Goal: Contribute content

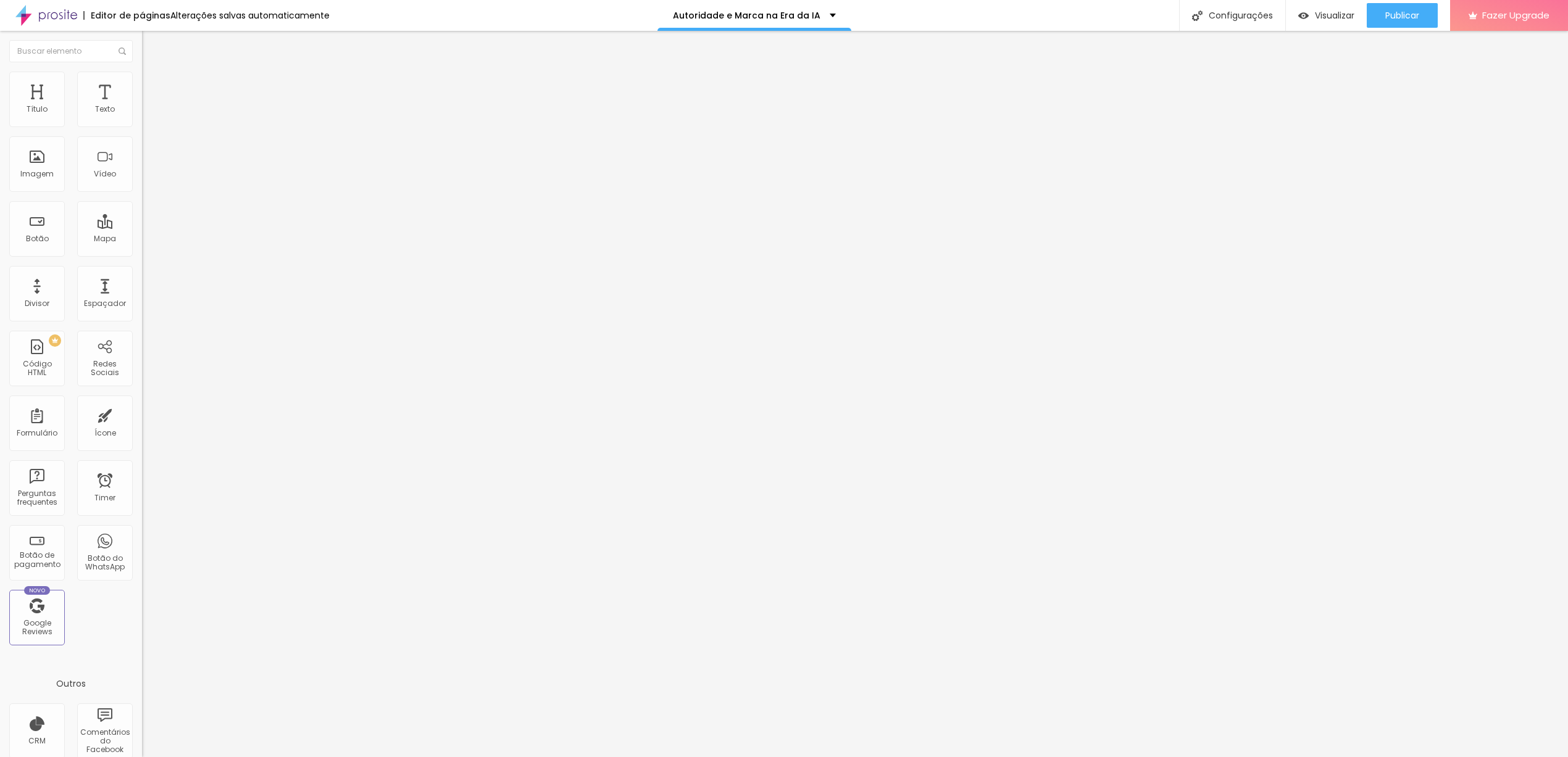
click at [142, 106] on span "Trocar imagem" at bounding box center [175, 101] width 67 height 11
click at [142, 225] on div "Proporção 1:1 Quadrado Cinema 16:9 Padrão 4:3 Quadrado 1:1 Original" at bounding box center [212, 201] width 142 height 49
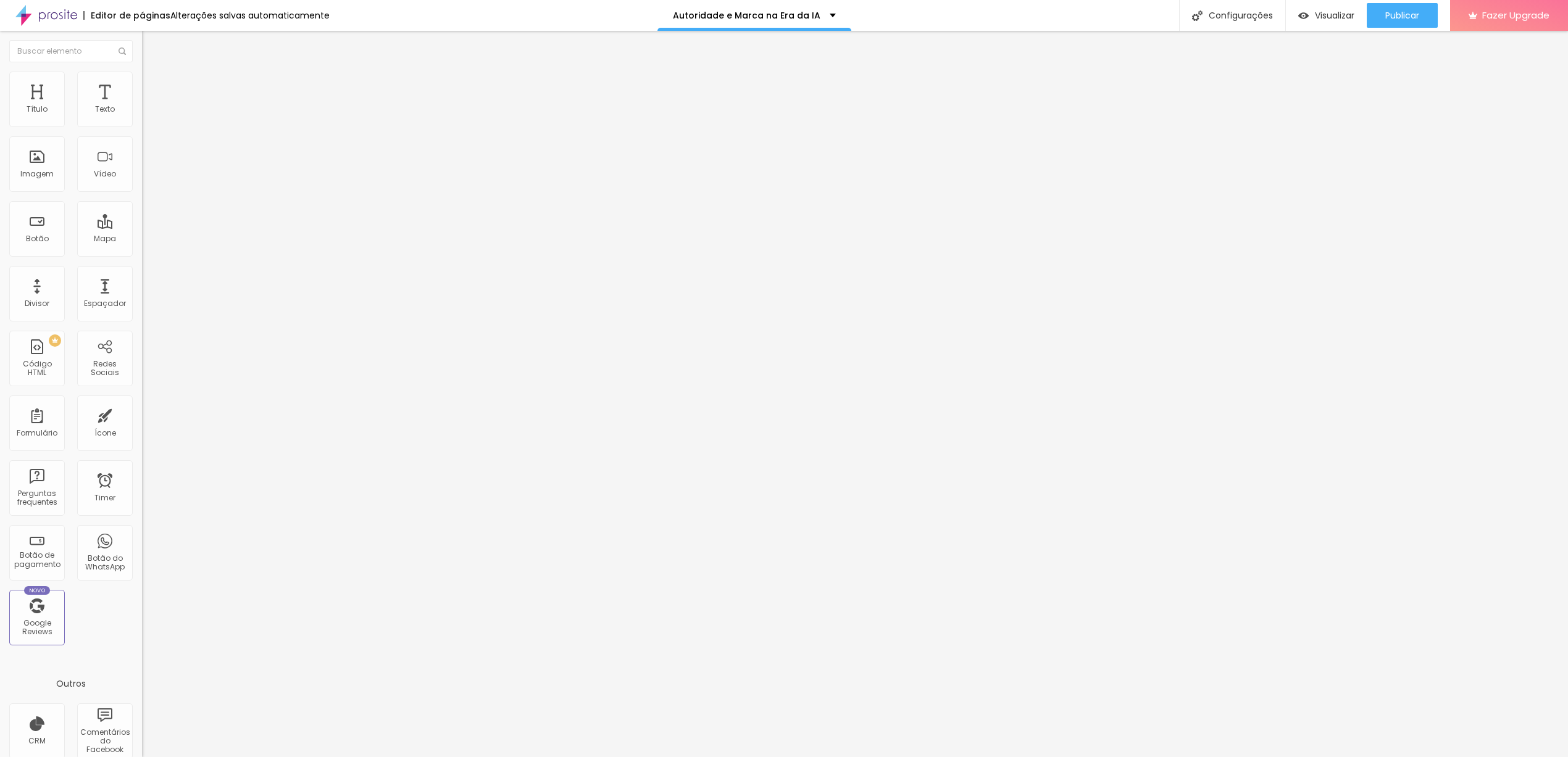
click at [142, 193] on span "1:1 Quadrado" at bounding box center [166, 188] width 49 height 11
click at [142, 227] on span "Original" at bounding box center [156, 222] width 30 height 11
click at [142, 254] on input "https://www.sympla.com.br/evento/workshop-novo-marketing-e-nfoto/2030453?_gl=1*…" at bounding box center [216, 248] width 148 height 12
paste input "https://www.sympla.com.br/evento/autoridade-e-marca-na-era-da-ia-para-fotografo…"
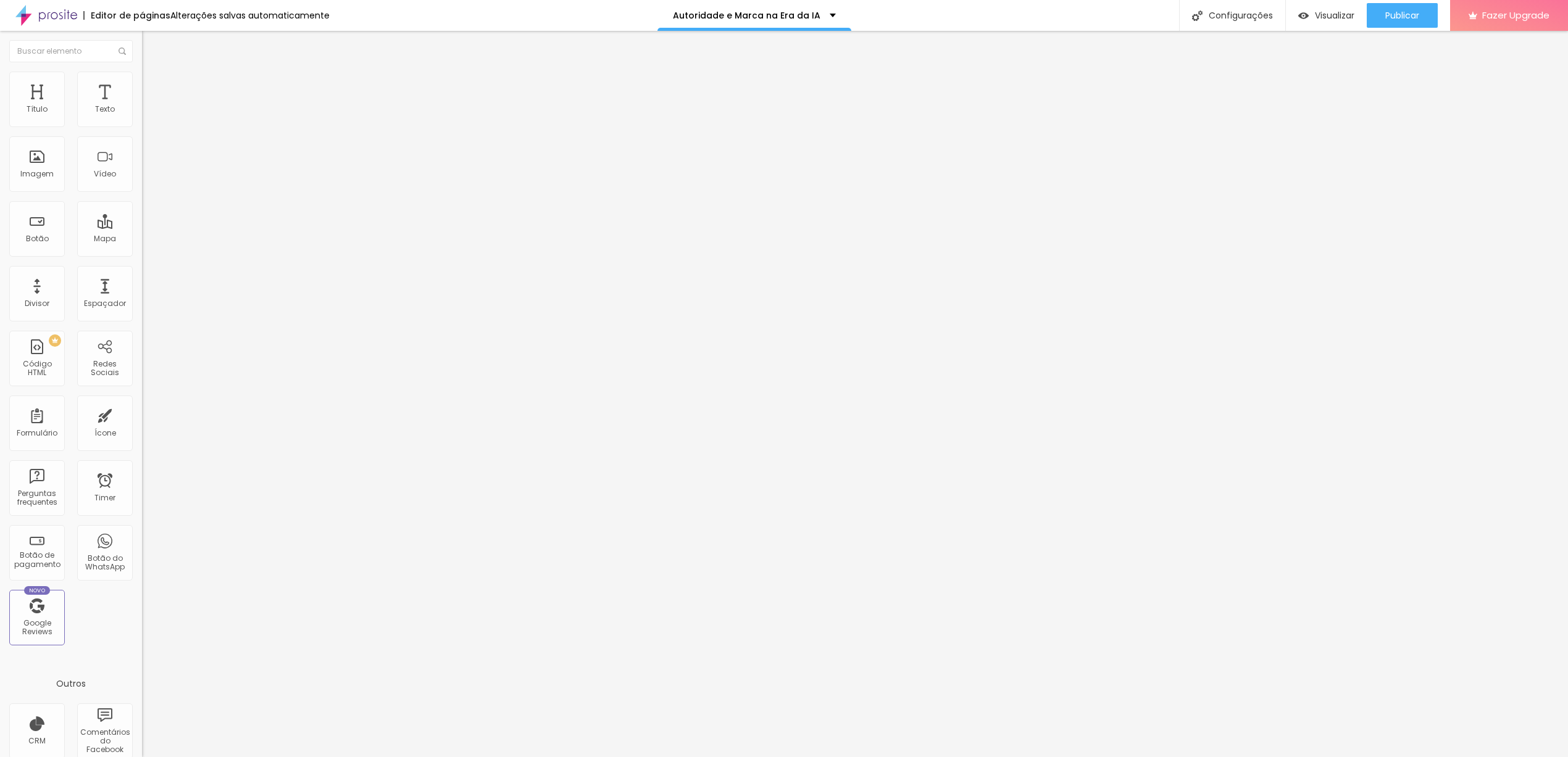
type input "https://www.sympla.com.br/evento/autoridade-e-marca-na-era-da-ia-para-fotografo…"
click at [142, 254] on input "https://www.sympla.com.br/evento/autoridade-e-marca-na-era-da-ia-para-fotografo…" at bounding box center [216, 248] width 148 height 12
click at [1381, 22] on button "Publicar" at bounding box center [1402, 15] width 71 height 25
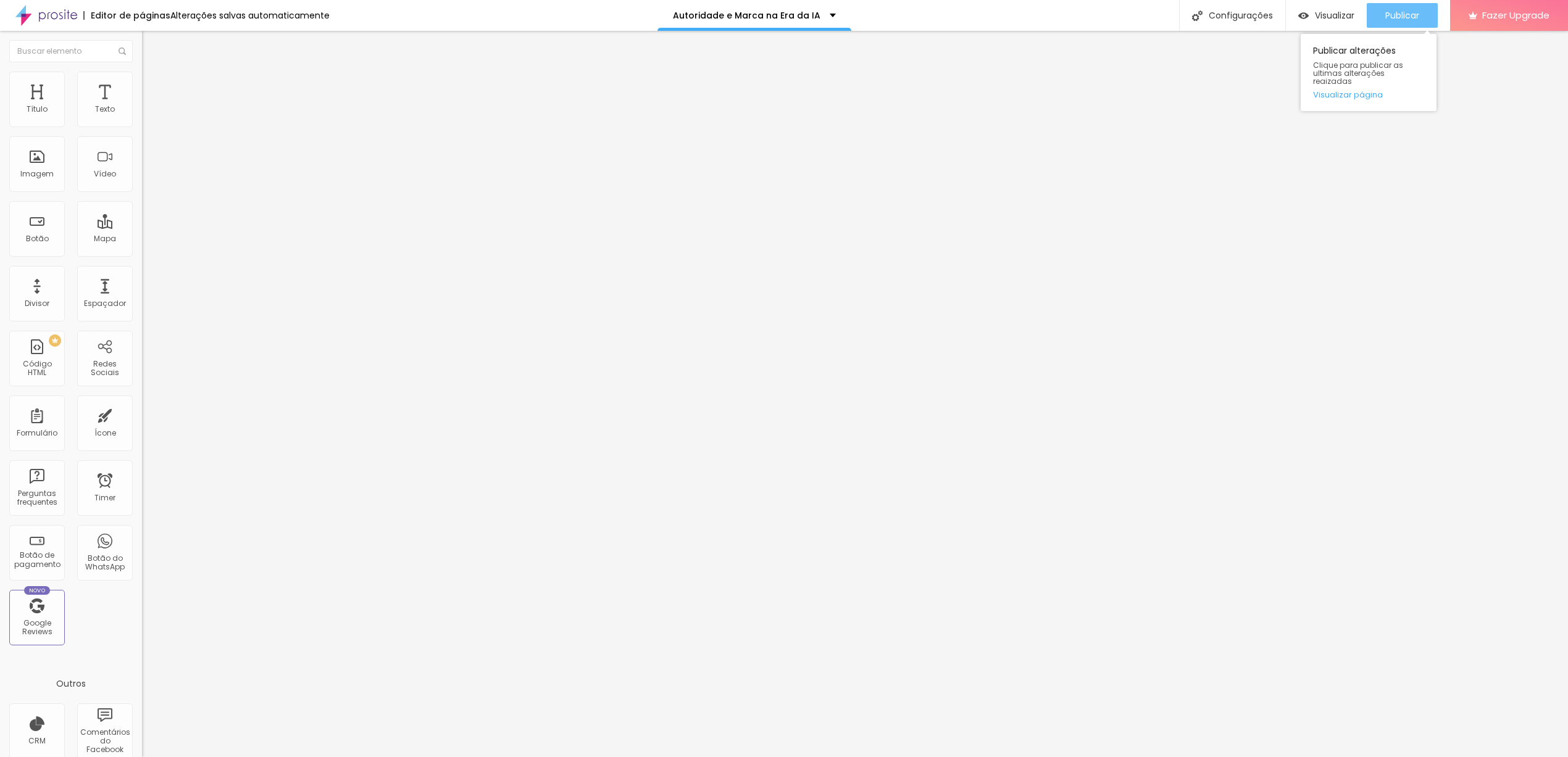
scroll to position [0, 0]
click at [1398, 21] on div "Publicar" at bounding box center [1402, 15] width 34 height 25
click at [818, 19] on div "Autoridade e Marca na Era da IA" at bounding box center [749, 15] width 163 height 9
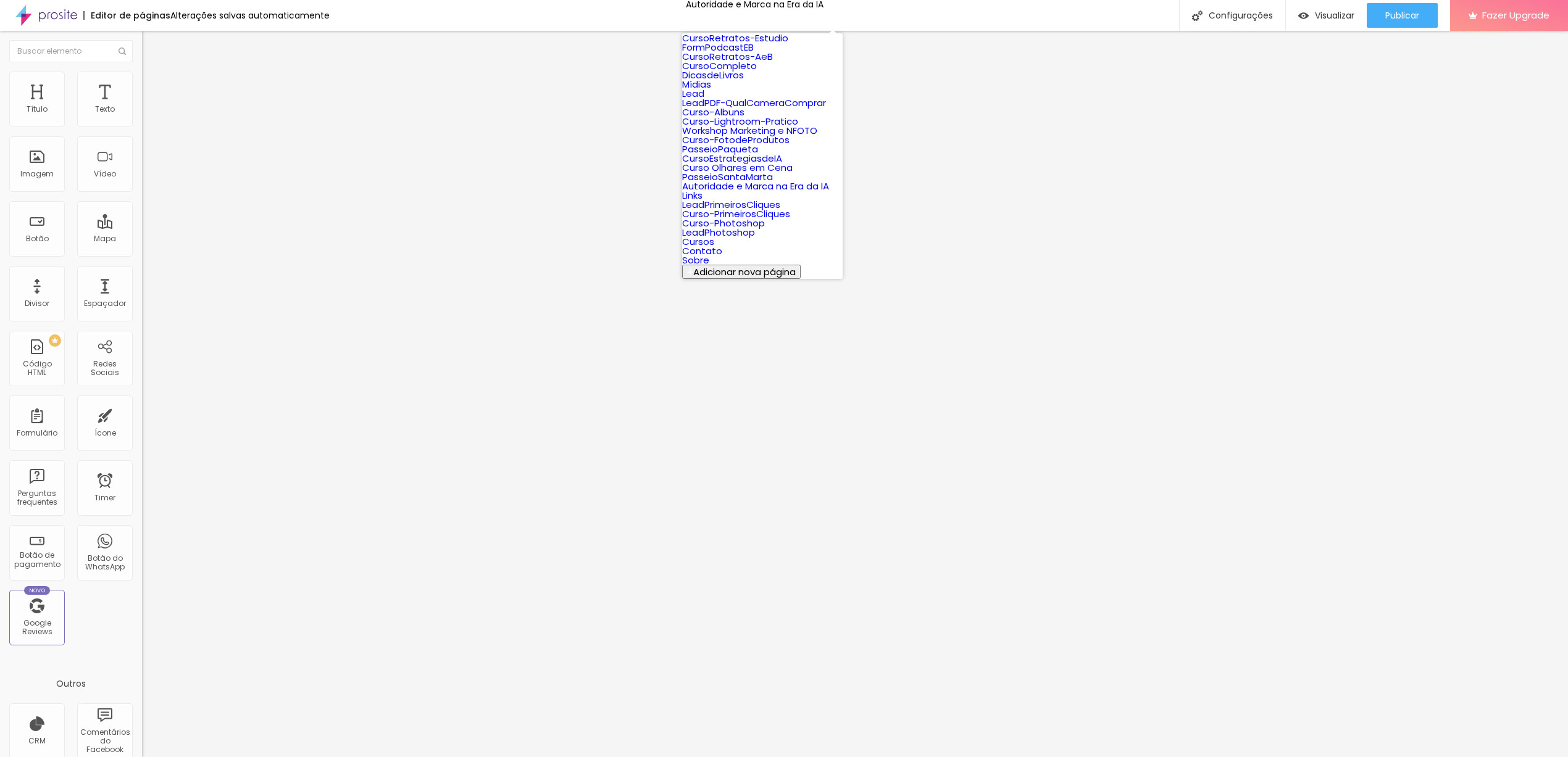
scroll to position [362, 0]
click at [1389, 18] on span "Publicar" at bounding box center [1402, 15] width 34 height 10
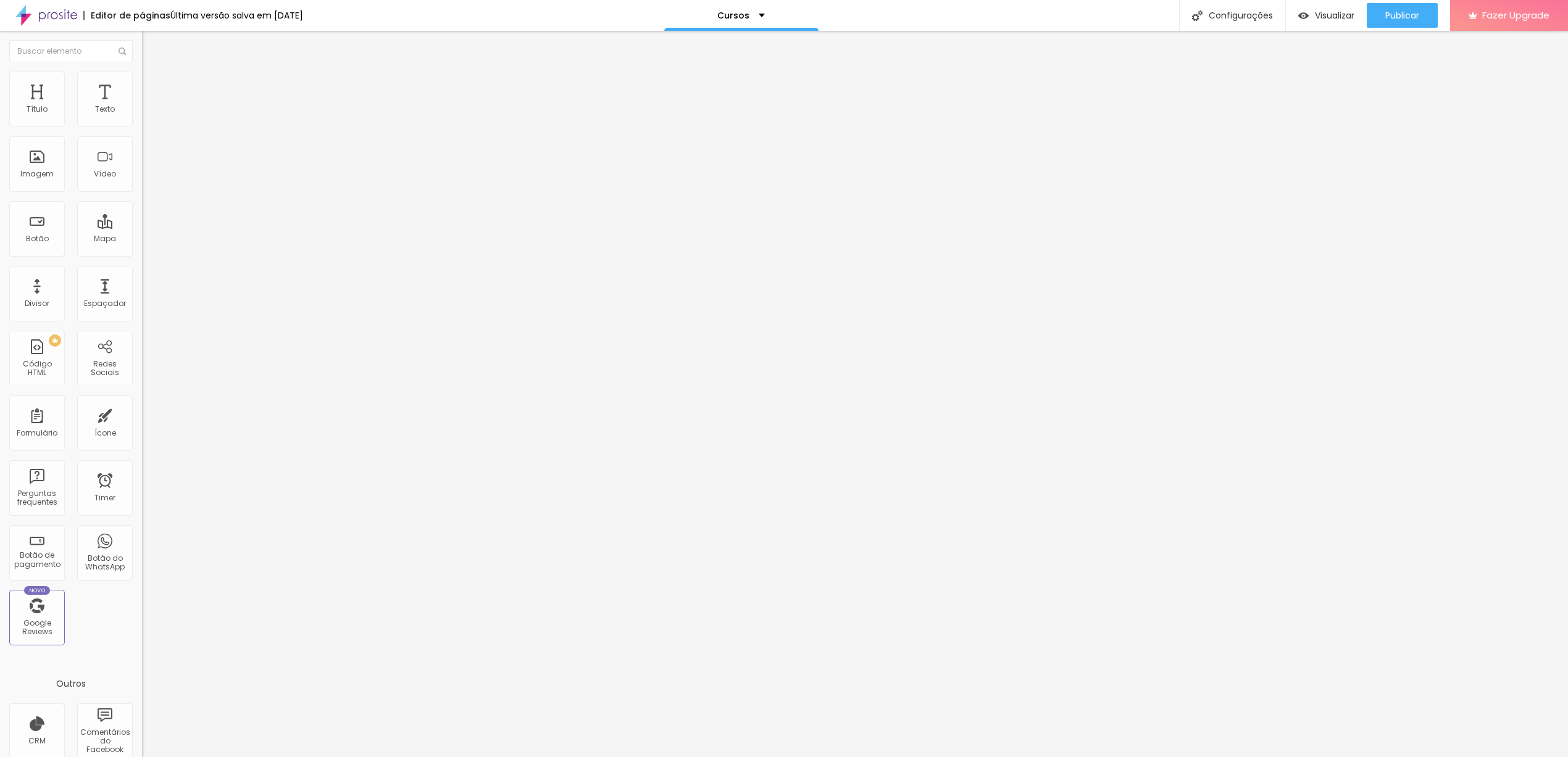
click at [142, 254] on input "\passeiopaqueta" at bounding box center [216, 248] width 148 height 12
drag, startPoint x: 21, startPoint y: 255, endPoint x: 95, endPoint y: 258, distance: 74.1
click at [142, 254] on input "\passeiopaqueta" at bounding box center [216, 248] width 148 height 12
drag, startPoint x: 23, startPoint y: 256, endPoint x: 140, endPoint y: 256, distance: 117.0
click at [142, 256] on div "Texto QUERO SABER MAIS! Alinhamento [GEOGRAPHIC_DATA] Link URL \autoridademarca…" at bounding box center [212, 189] width 142 height 187
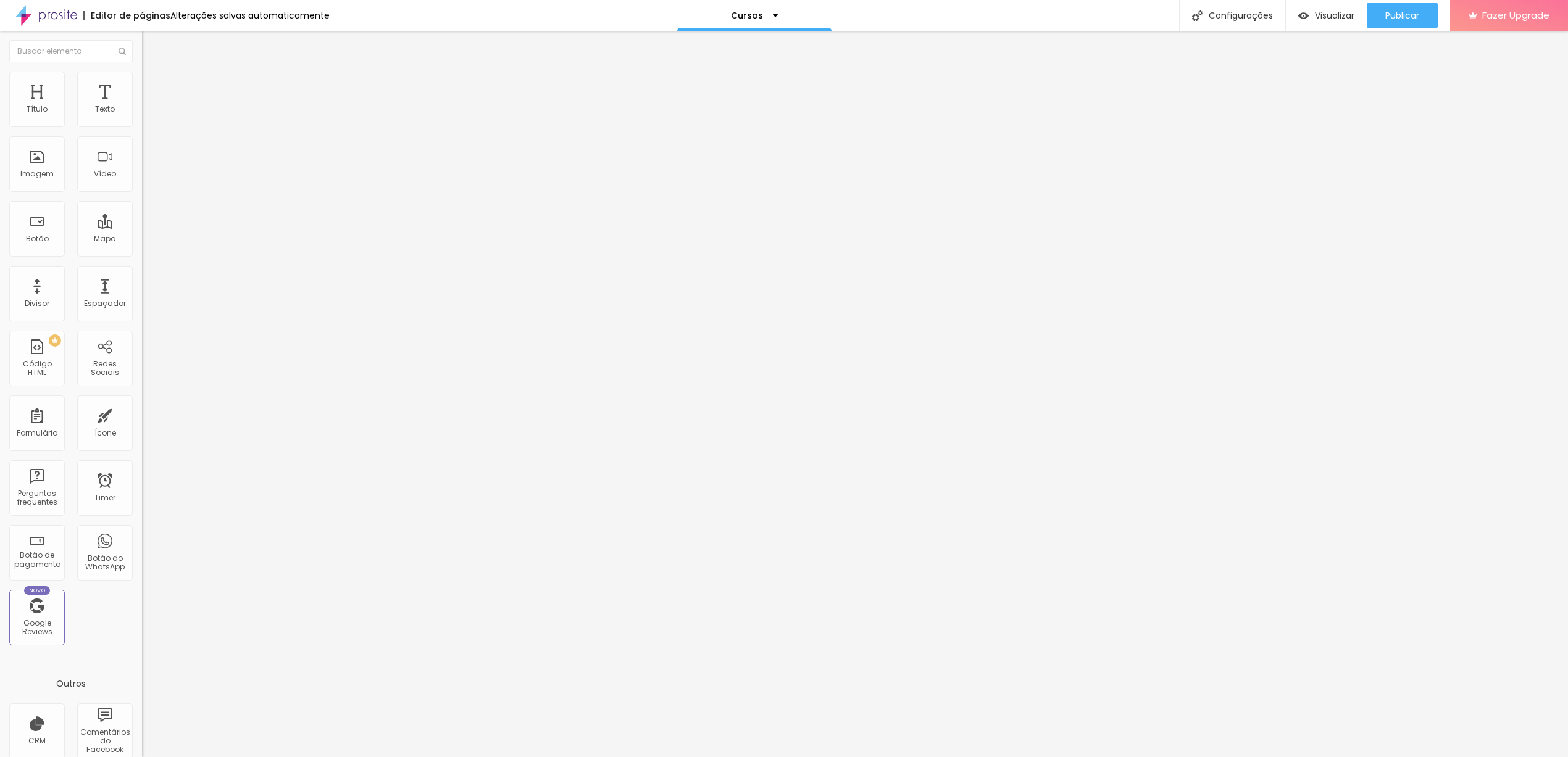
paste input "CursoEstrategiasdeIA"
click at [1393, 11] on span "Publicar" at bounding box center [1402, 15] width 34 height 10
click at [1335, 15] on span "Visualizar" at bounding box center [1324, 15] width 40 height 10
click at [142, 254] on input "\CursoEstrategiasdeIA" at bounding box center [216, 248] width 148 height 12
drag, startPoint x: 22, startPoint y: 256, endPoint x: 131, endPoint y: 254, distance: 109.0
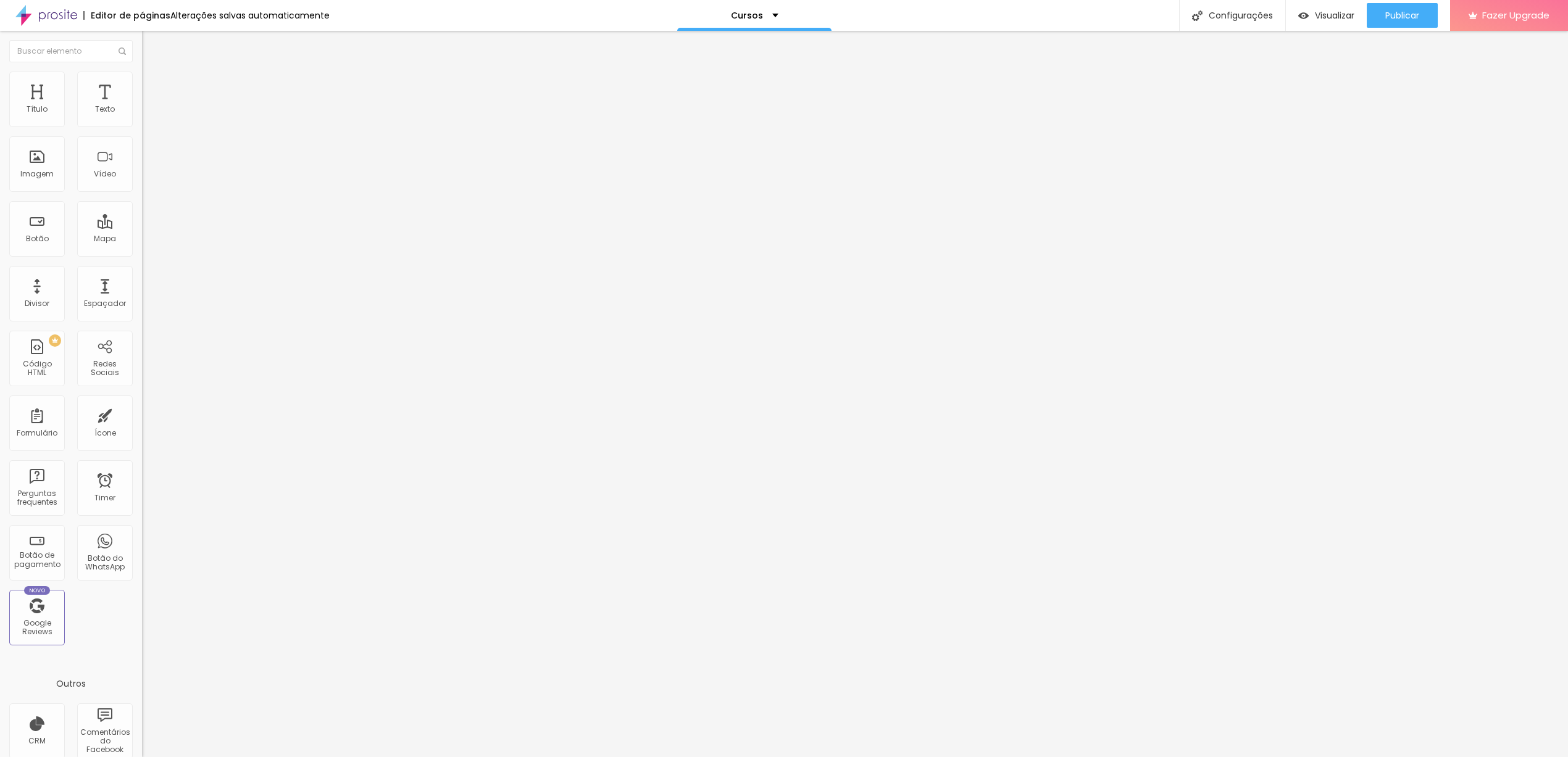
click at [142, 254] on input "\CursoEstrategiasdeIA" at bounding box center [216, 248] width 148 height 12
paste input "[DOMAIN_NAME][URL]"
type input "\autoridade-e-marca-na-era-da-ia"
click at [1388, 16] on span "Publicar" at bounding box center [1402, 15] width 34 height 10
